Goal: Task Accomplishment & Management: Manage account settings

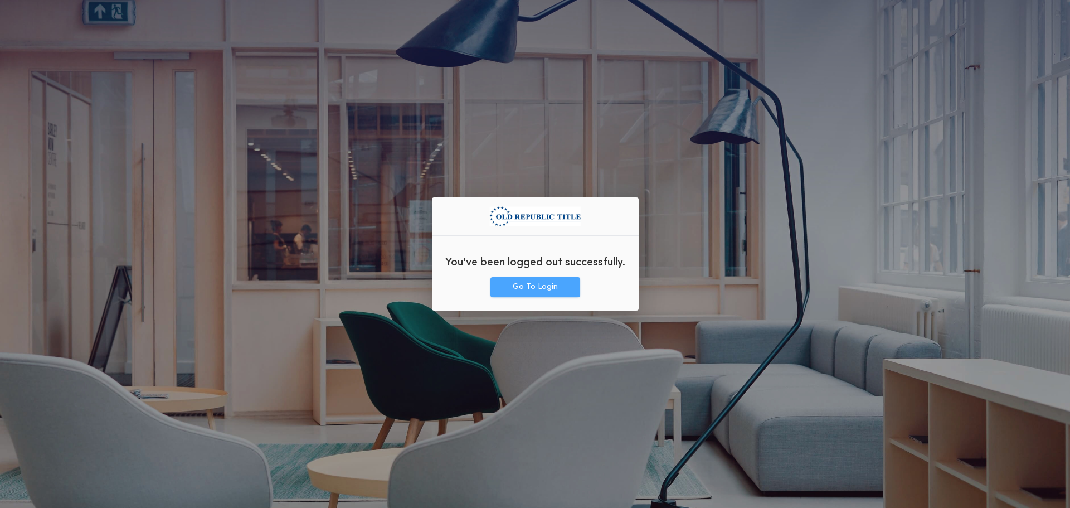
click at [576, 287] on button "Go To Login" at bounding box center [535, 287] width 90 height 20
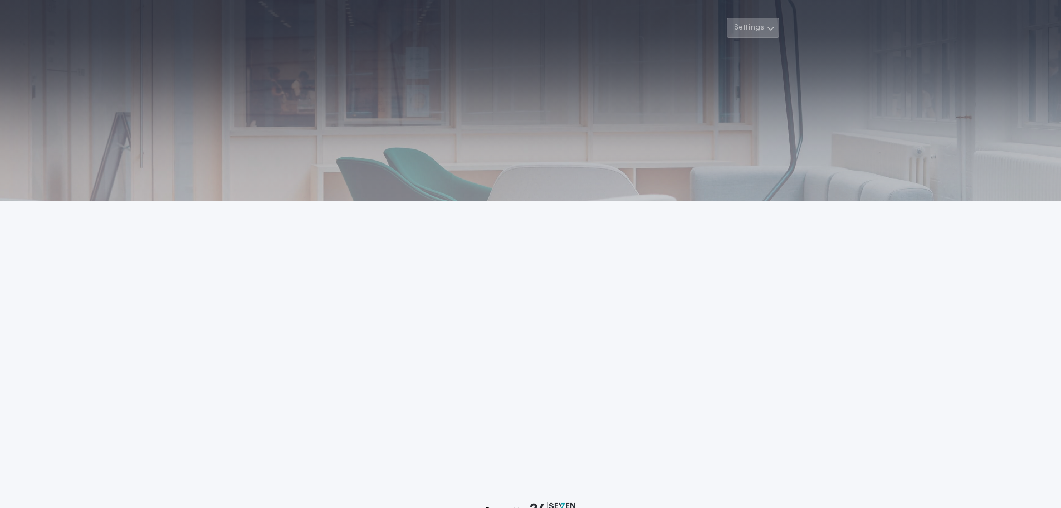
click at [750, 18] on button "Settings" at bounding box center [753, 28] width 52 height 20
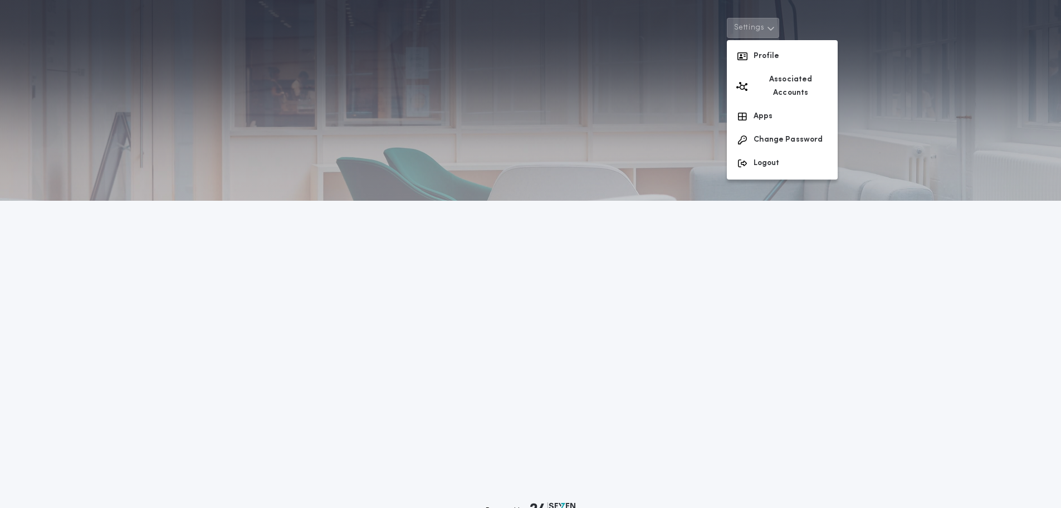
click at [758, 27] on button "Settings" at bounding box center [753, 28] width 52 height 20
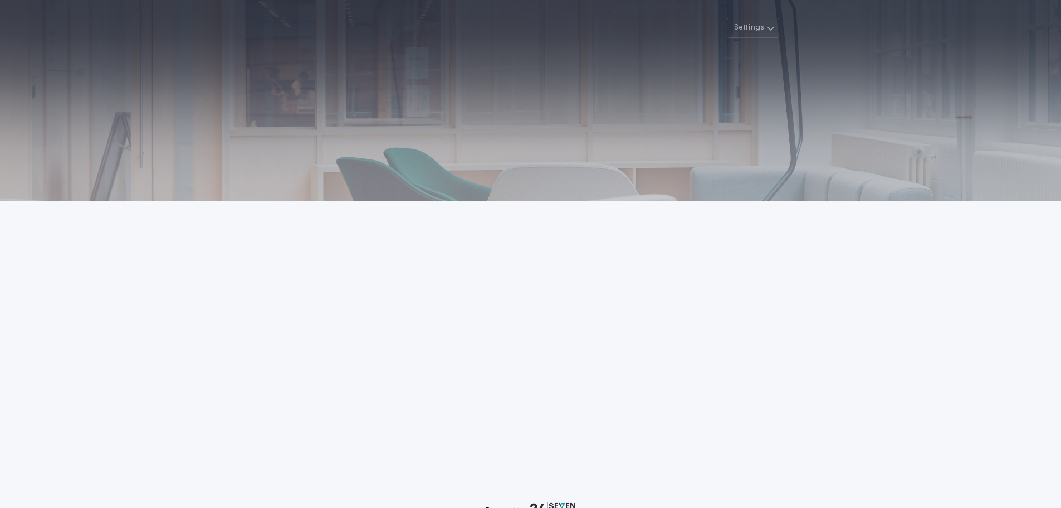
drag, startPoint x: 962, startPoint y: 0, endPoint x: 574, endPoint y: 125, distance: 407.5
click at [595, 130] on div at bounding box center [530, 100] width 1061 height 201
click at [760, 27] on button "Settings" at bounding box center [753, 28] width 52 height 20
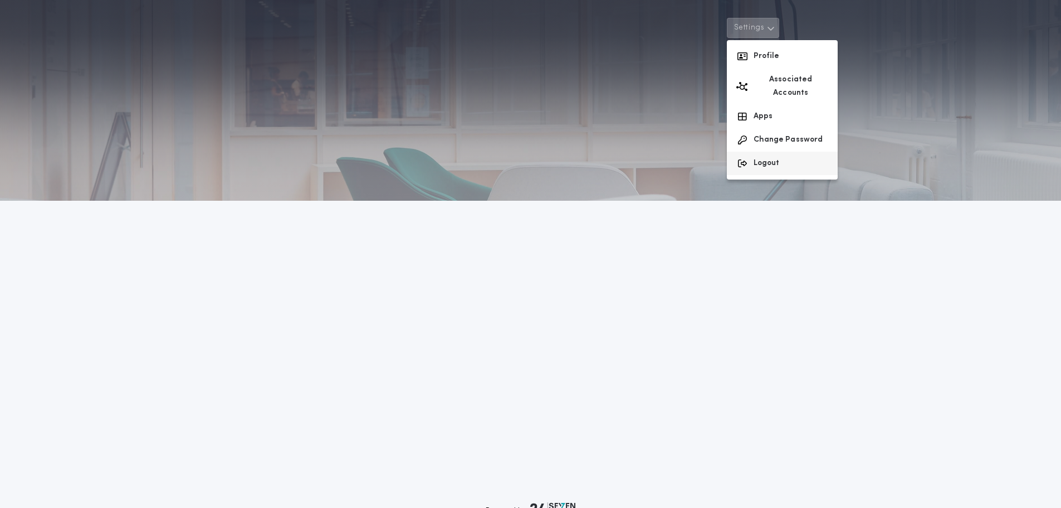
click at [786, 154] on button "Logout" at bounding box center [782, 163] width 111 height 23
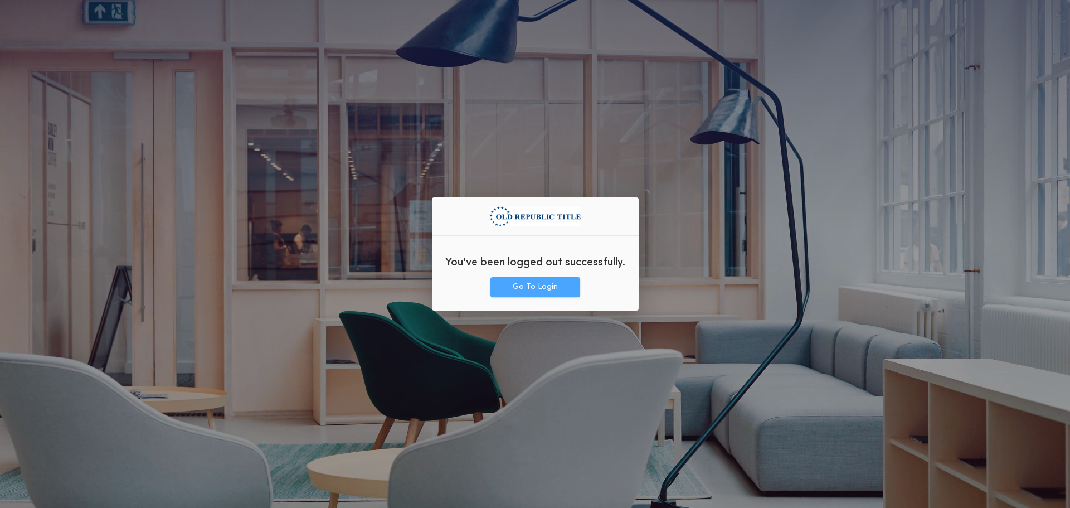
click at [549, 288] on button "Go To Login" at bounding box center [535, 287] width 90 height 20
click at [553, 281] on button "Go To Login" at bounding box center [535, 287] width 90 height 20
click at [543, 290] on button "Go To Login" at bounding box center [535, 287] width 90 height 20
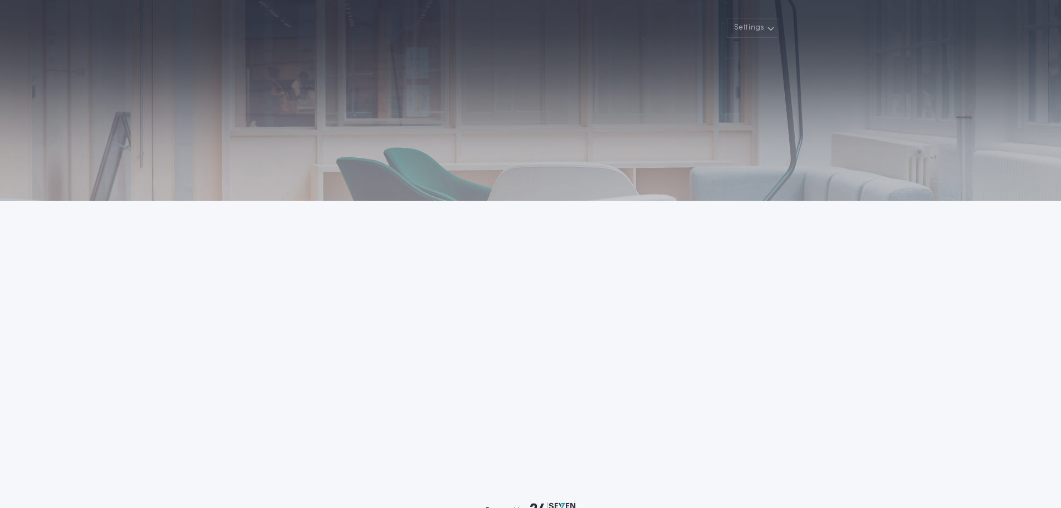
click at [438, 99] on div at bounding box center [530, 100] width 1061 height 201
click at [768, 31] on icon "button" at bounding box center [771, 28] width 8 height 13
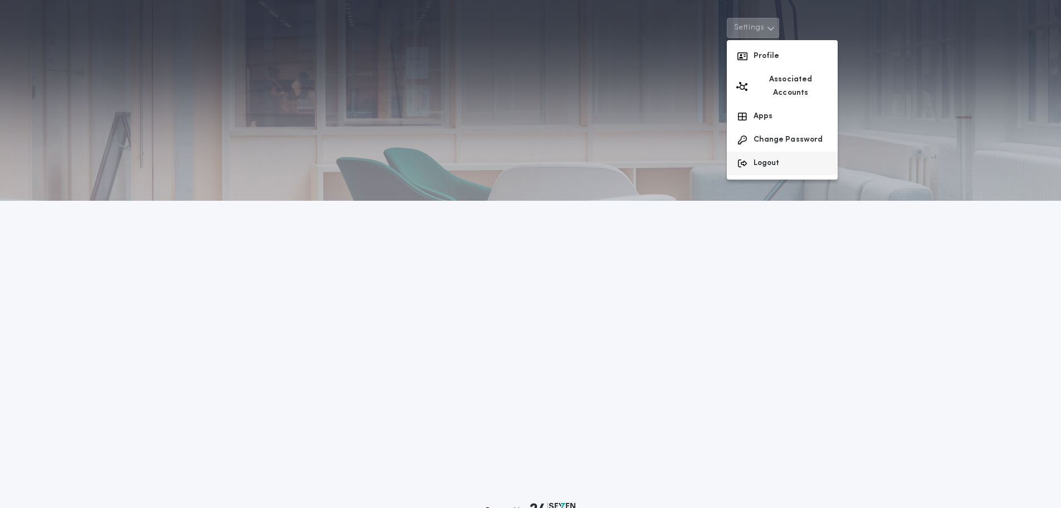
click at [777, 152] on button "Logout" at bounding box center [782, 163] width 111 height 23
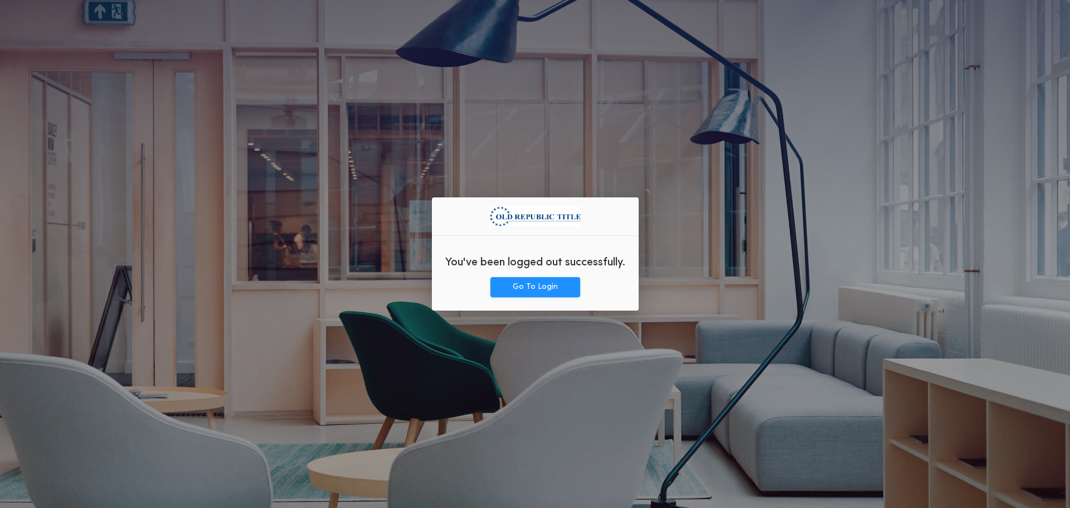
click at [539, 310] on div "You've been logged out successfully. Go To Login" at bounding box center [535, 254] width 1070 height 508
click at [539, 282] on button "Go To Login" at bounding box center [535, 287] width 90 height 20
click at [508, 284] on button "Go To Login" at bounding box center [535, 287] width 90 height 20
click at [537, 289] on button "Go To Login" at bounding box center [535, 287] width 90 height 20
